Goal: Check status: Check status

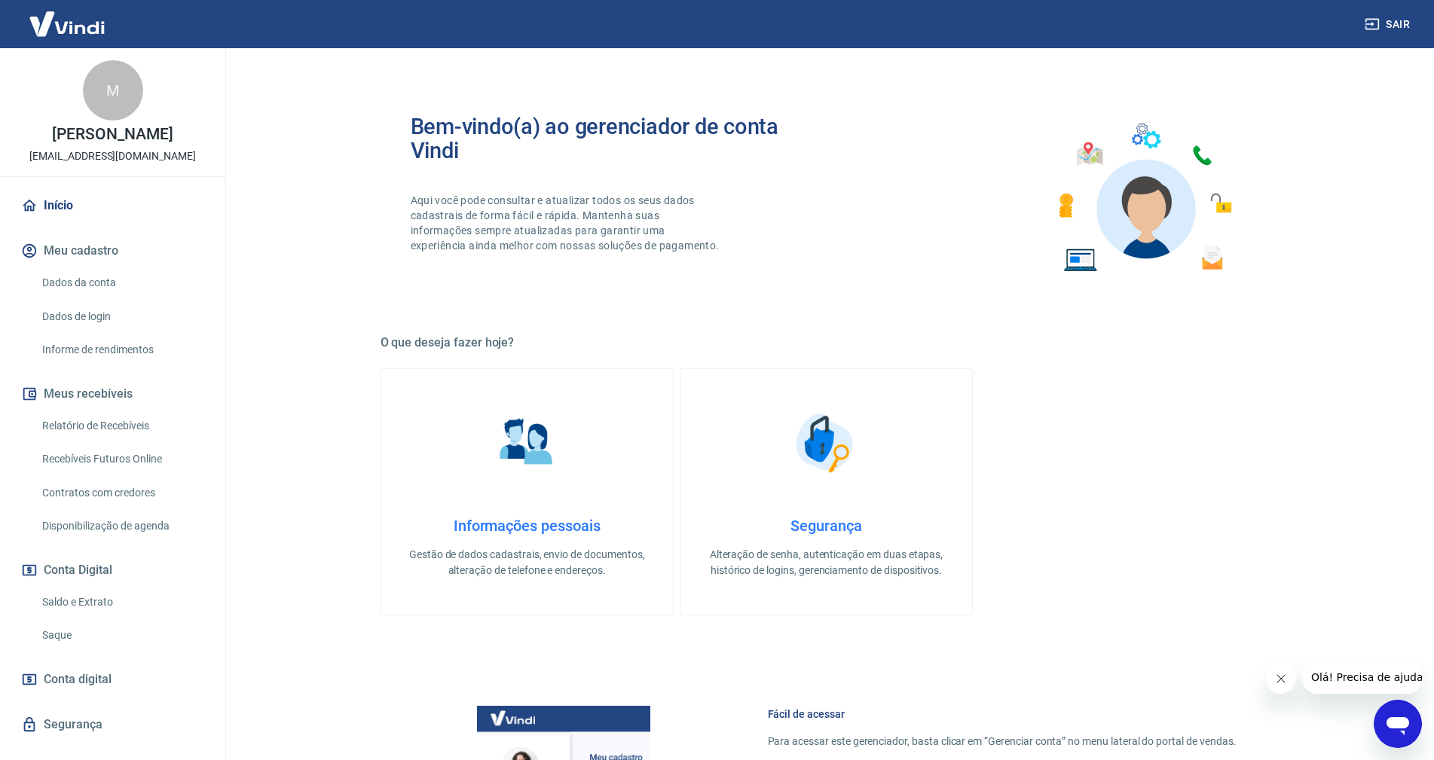
click at [81, 610] on link "Saldo e Extrato" at bounding box center [121, 602] width 171 height 31
